Goal: Find specific page/section: Find specific page/section

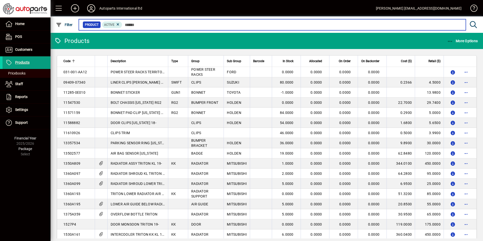
click at [133, 26] on input "text" at bounding box center [291, 24] width 339 height 7
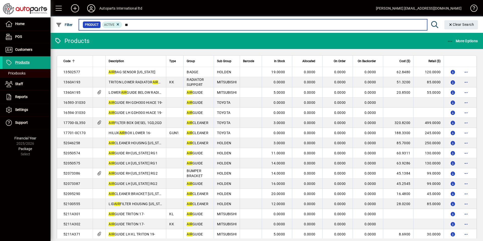
type input "*"
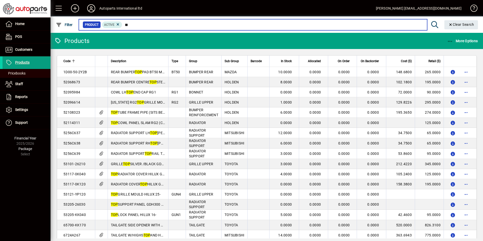
type input "*"
